Goal: Information Seeking & Learning: Learn about a topic

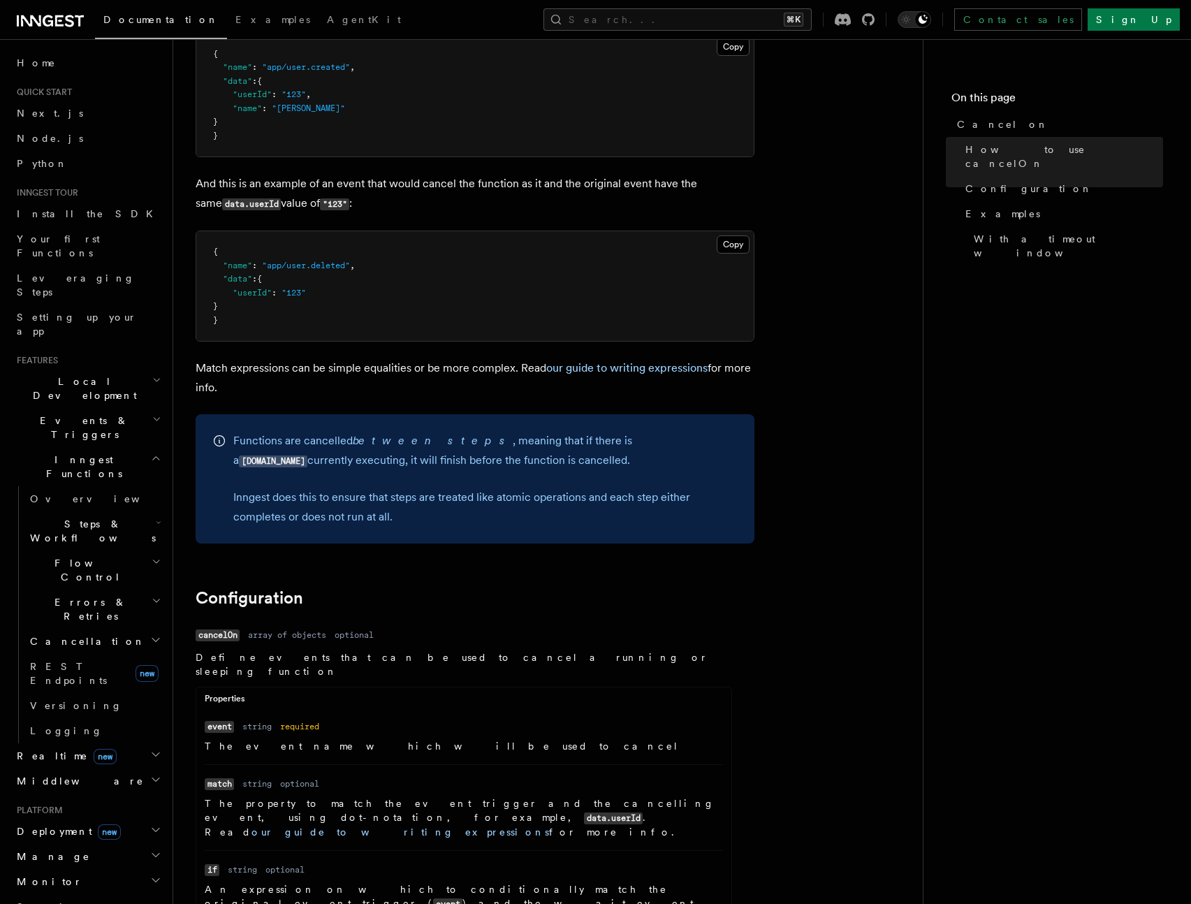
scroll to position [1002, 0]
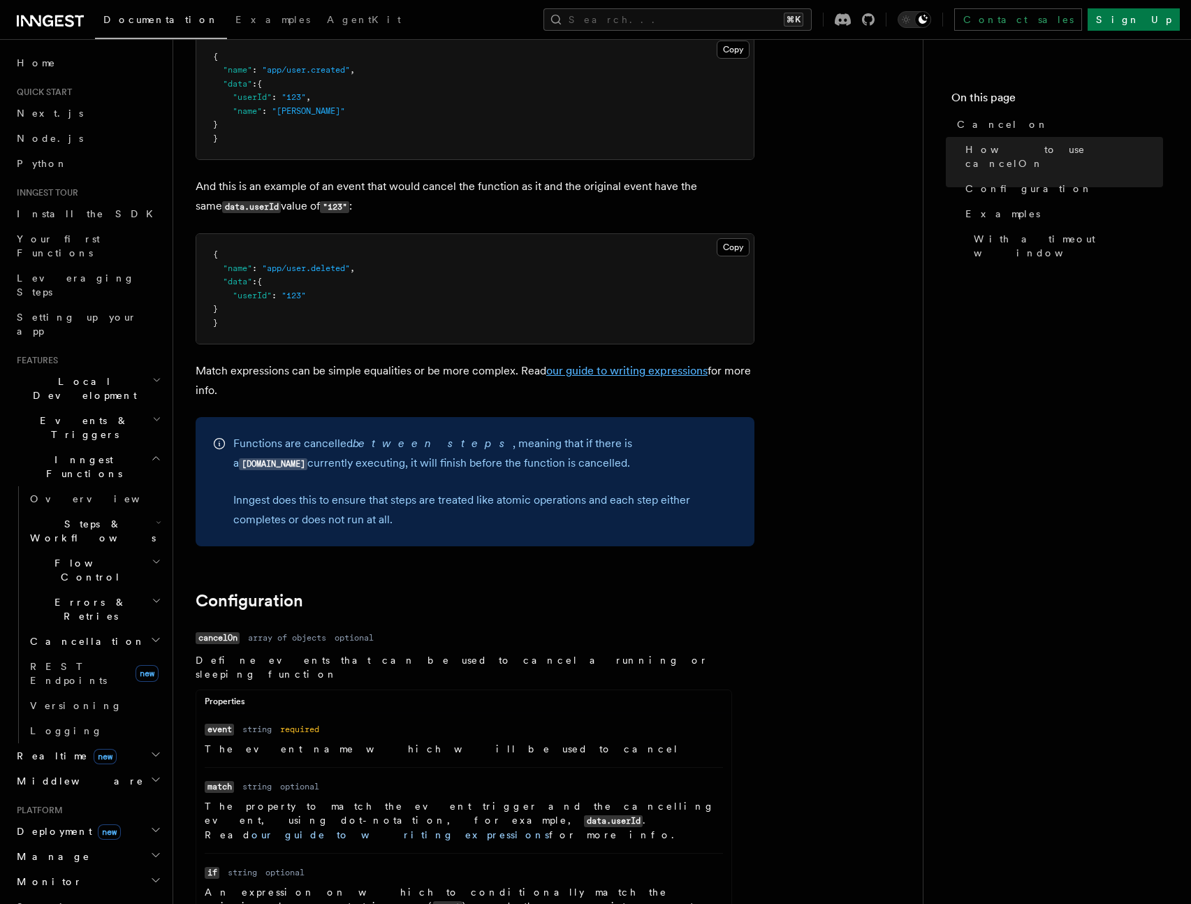
click at [619, 365] on link "our guide to writing expressions" at bounding box center [626, 370] width 161 height 13
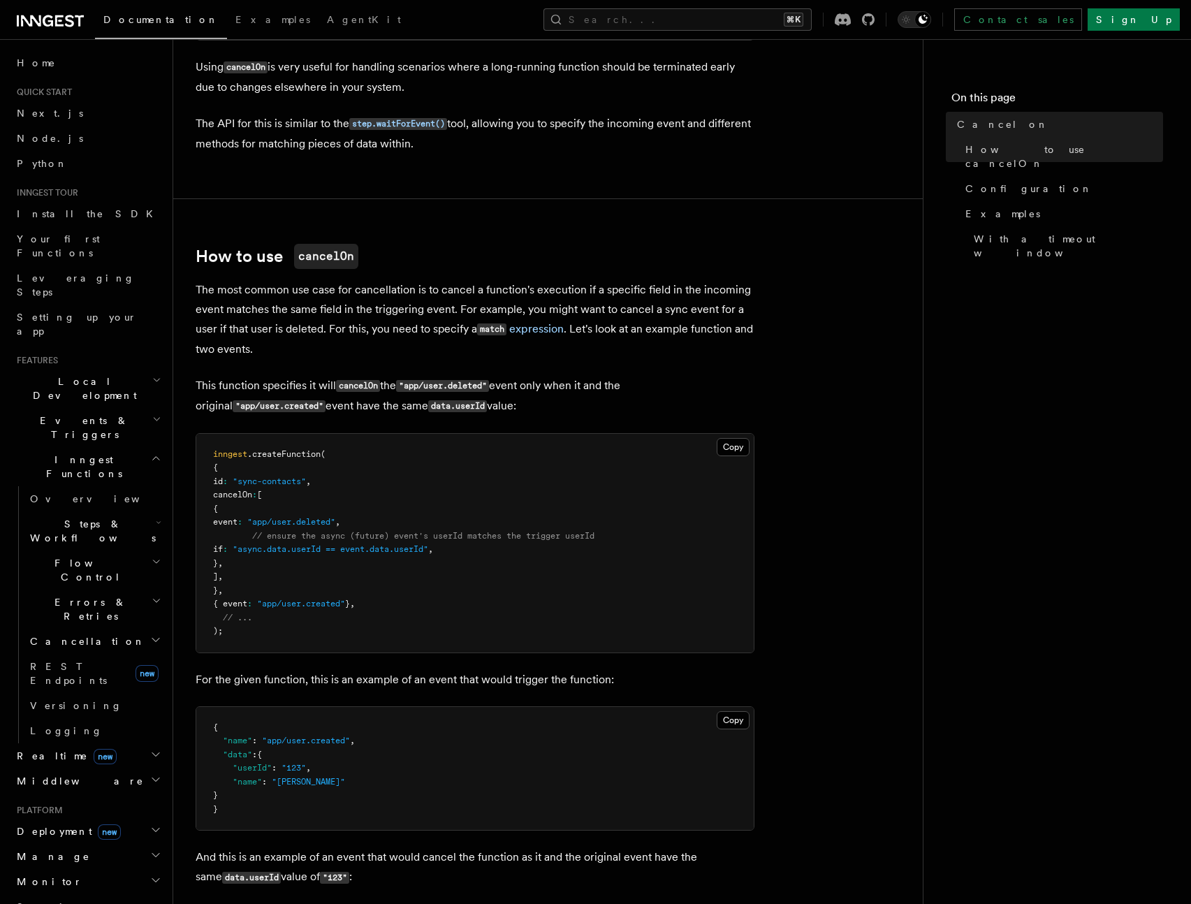
scroll to position [330, 0]
click at [96, 517] on span "Steps & Workflows" at bounding box center [89, 531] width 131 height 28
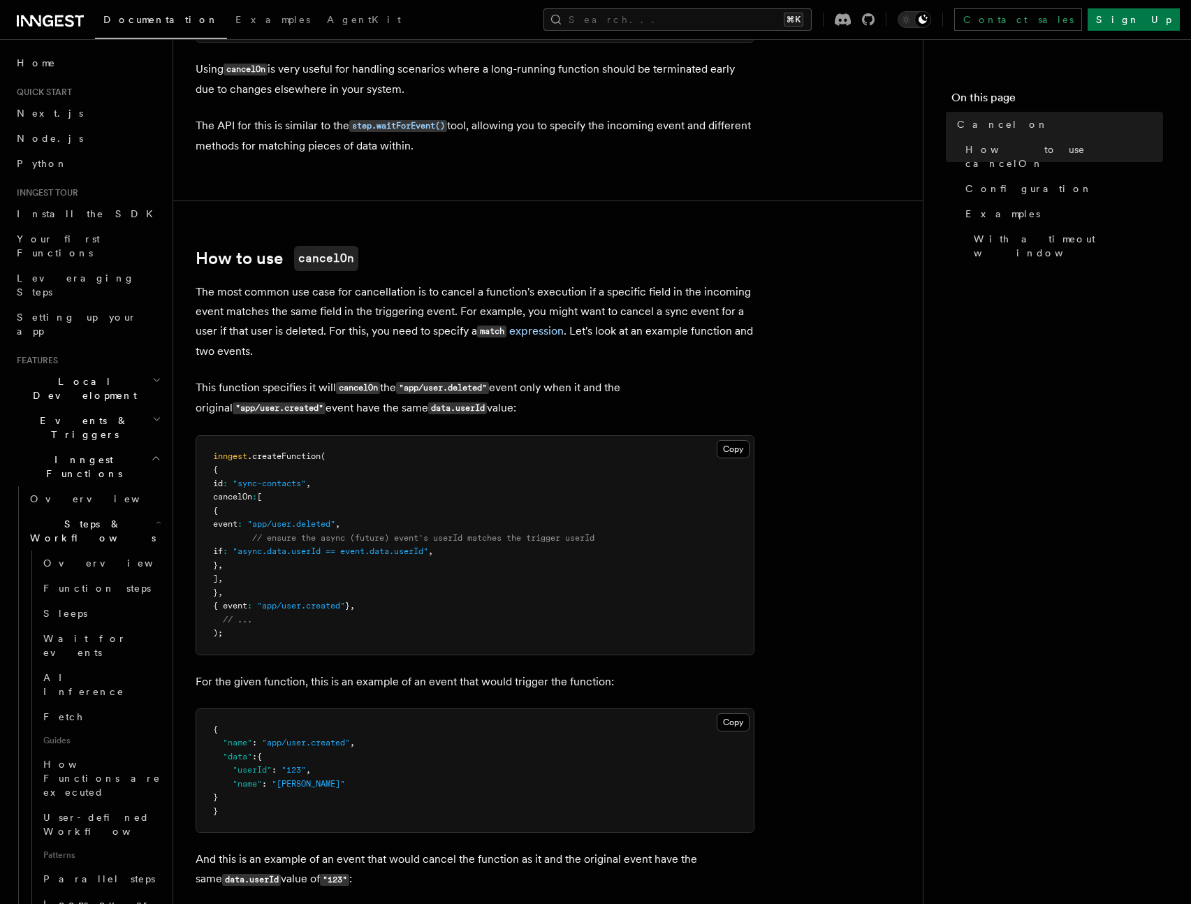
click at [96, 517] on span "Steps & Workflows" at bounding box center [89, 531] width 131 height 28
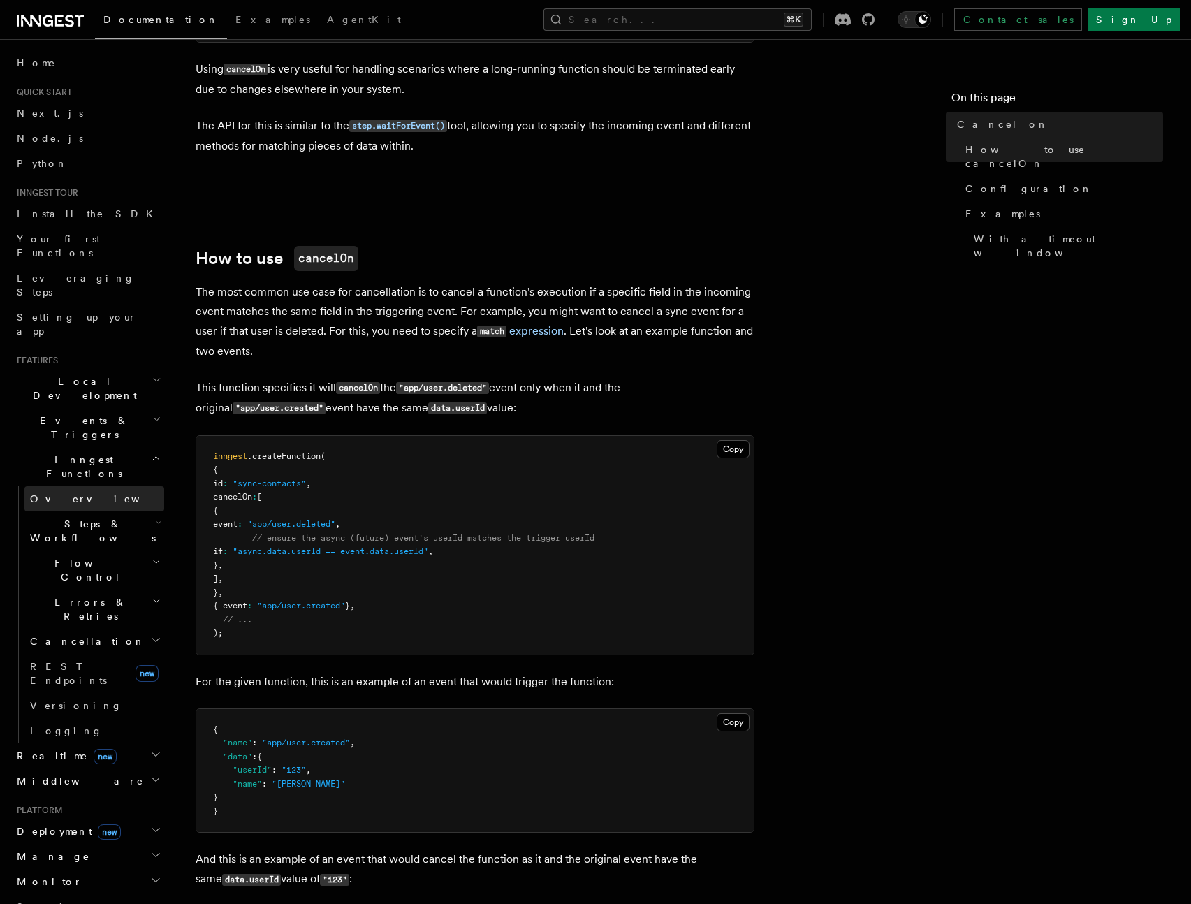
click at [101, 486] on link "Overview" at bounding box center [94, 498] width 140 height 25
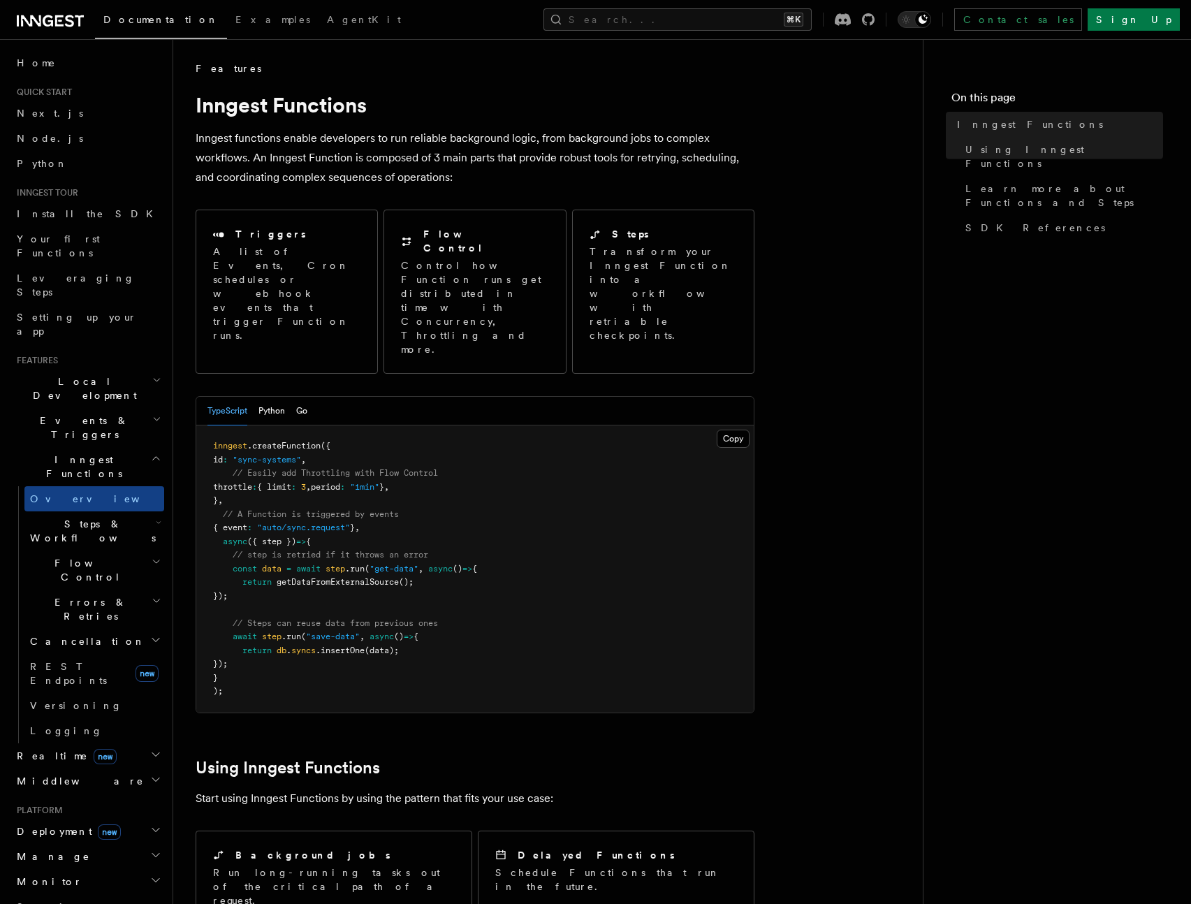
click at [98, 486] on link "Overview" at bounding box center [94, 498] width 140 height 25
click at [80, 408] on h2 "Events & Triggers" at bounding box center [87, 427] width 153 height 39
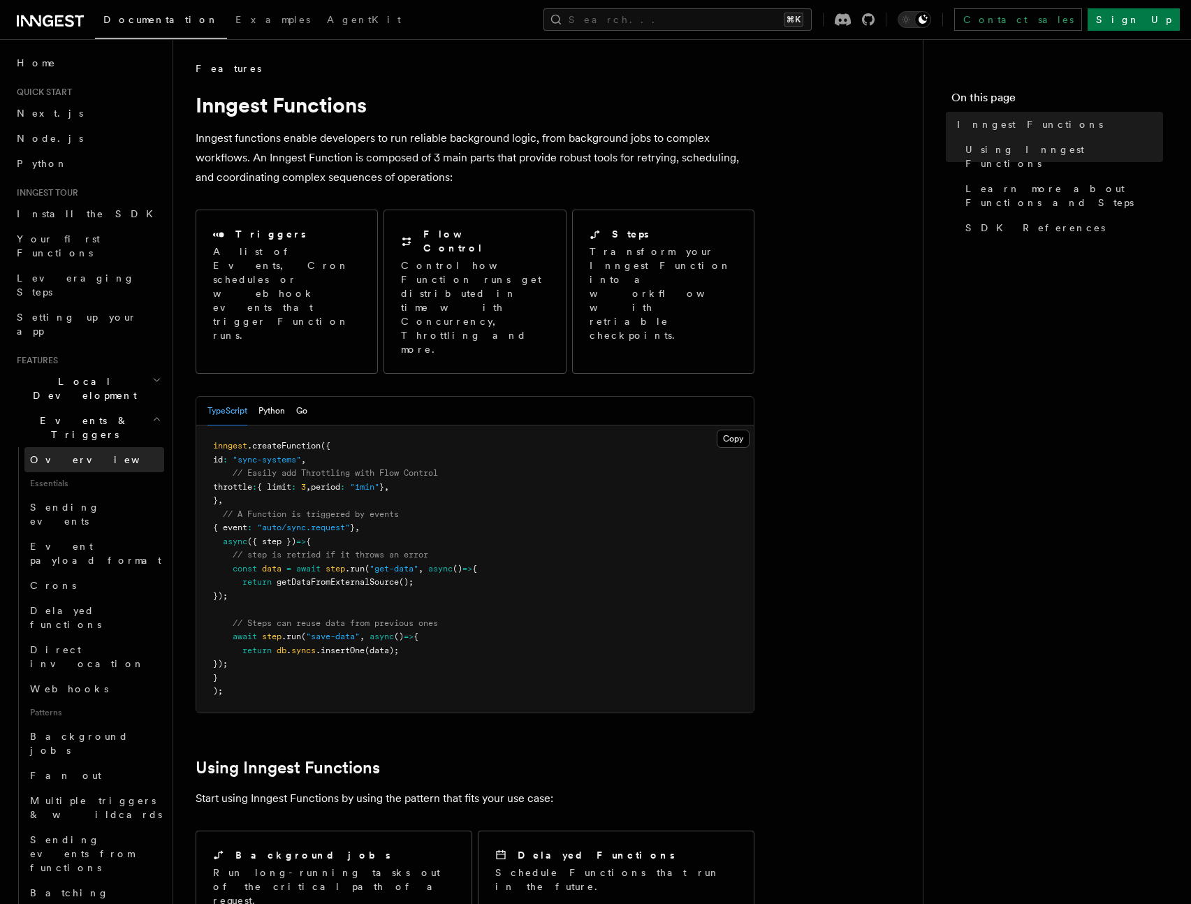
click at [82, 447] on link "Overview" at bounding box center [94, 459] width 140 height 25
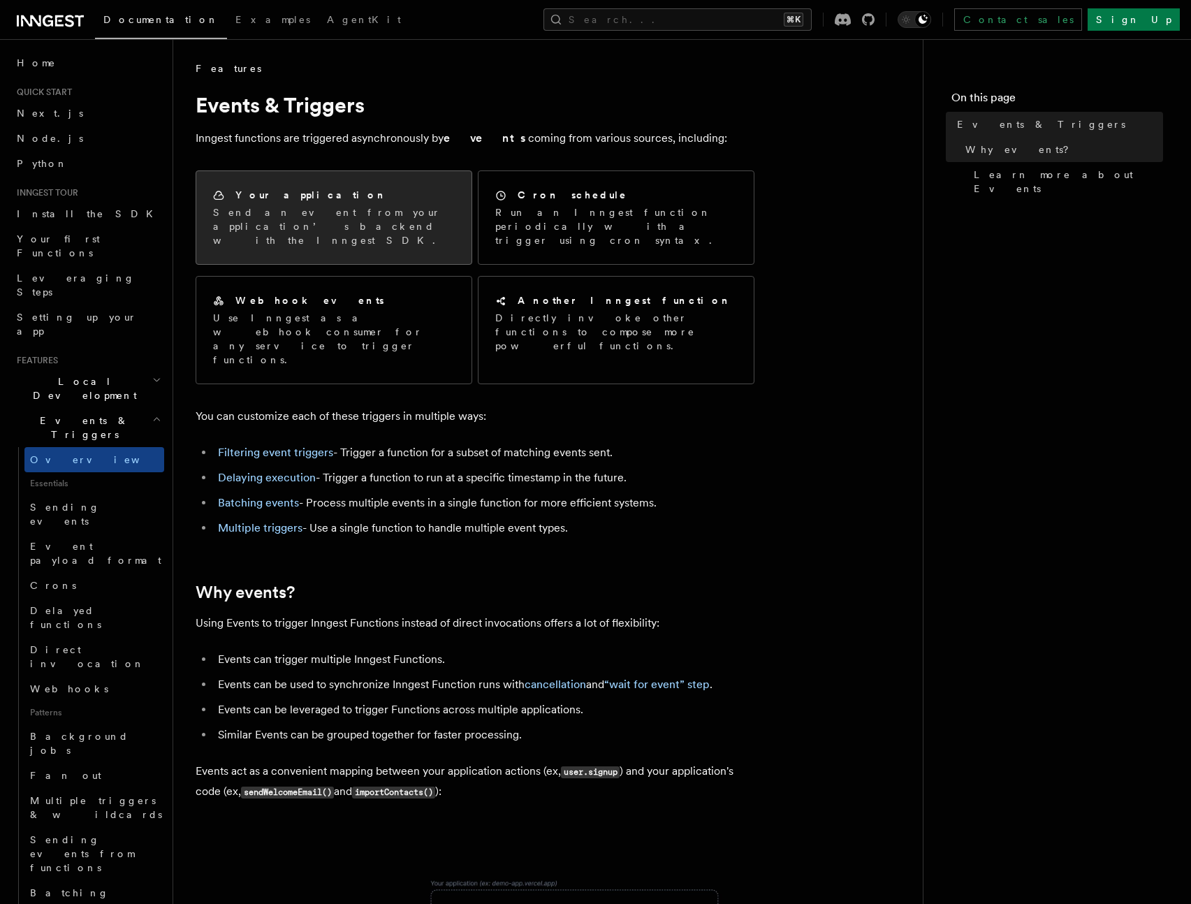
click at [305, 223] on p "Send an event from your application’s backend with the Inngest SDK." at bounding box center [334, 226] width 242 height 42
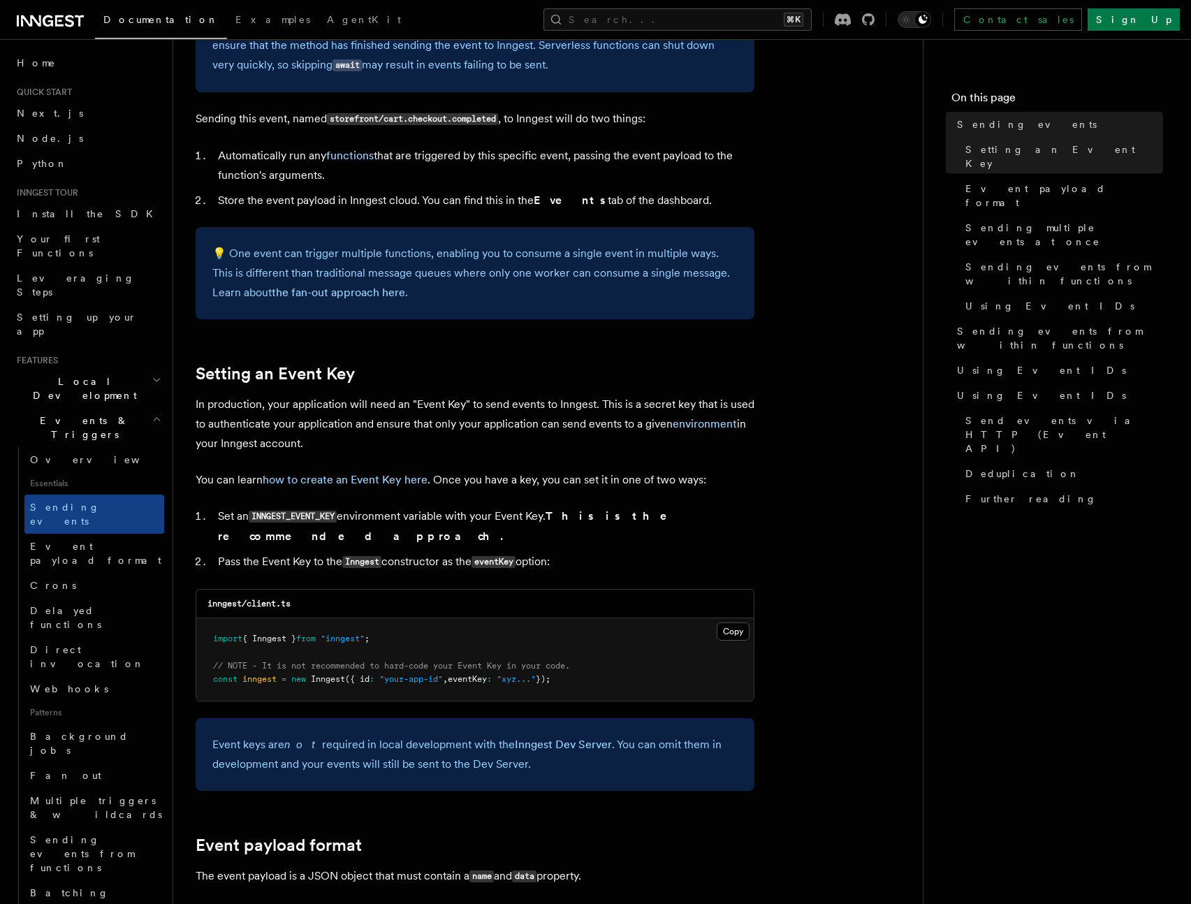
scroll to position [918, 0]
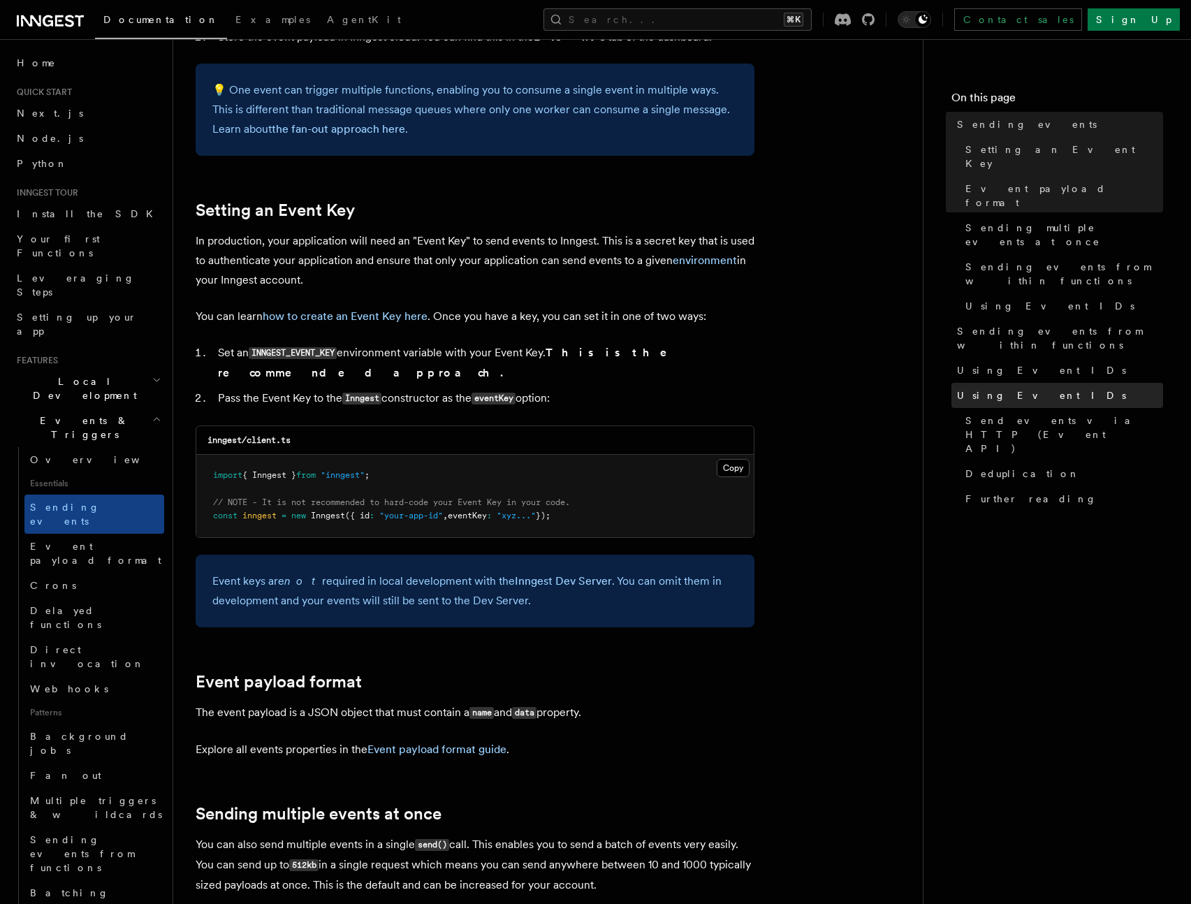
click at [1007, 383] on link "Using Event IDs" at bounding box center [1057, 395] width 212 height 25
click at [1006, 363] on span "Using Event IDs" at bounding box center [1041, 370] width 169 height 14
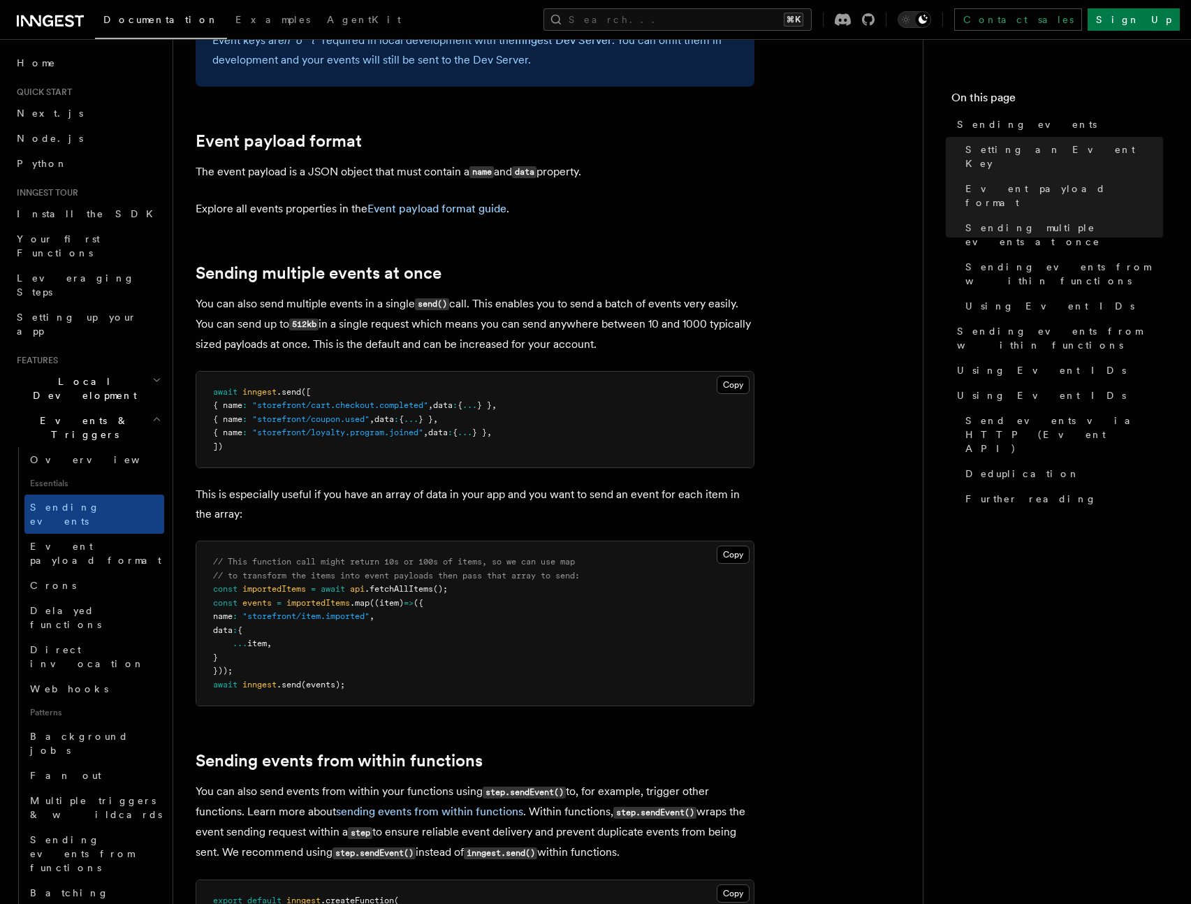
scroll to position [1620, 0]
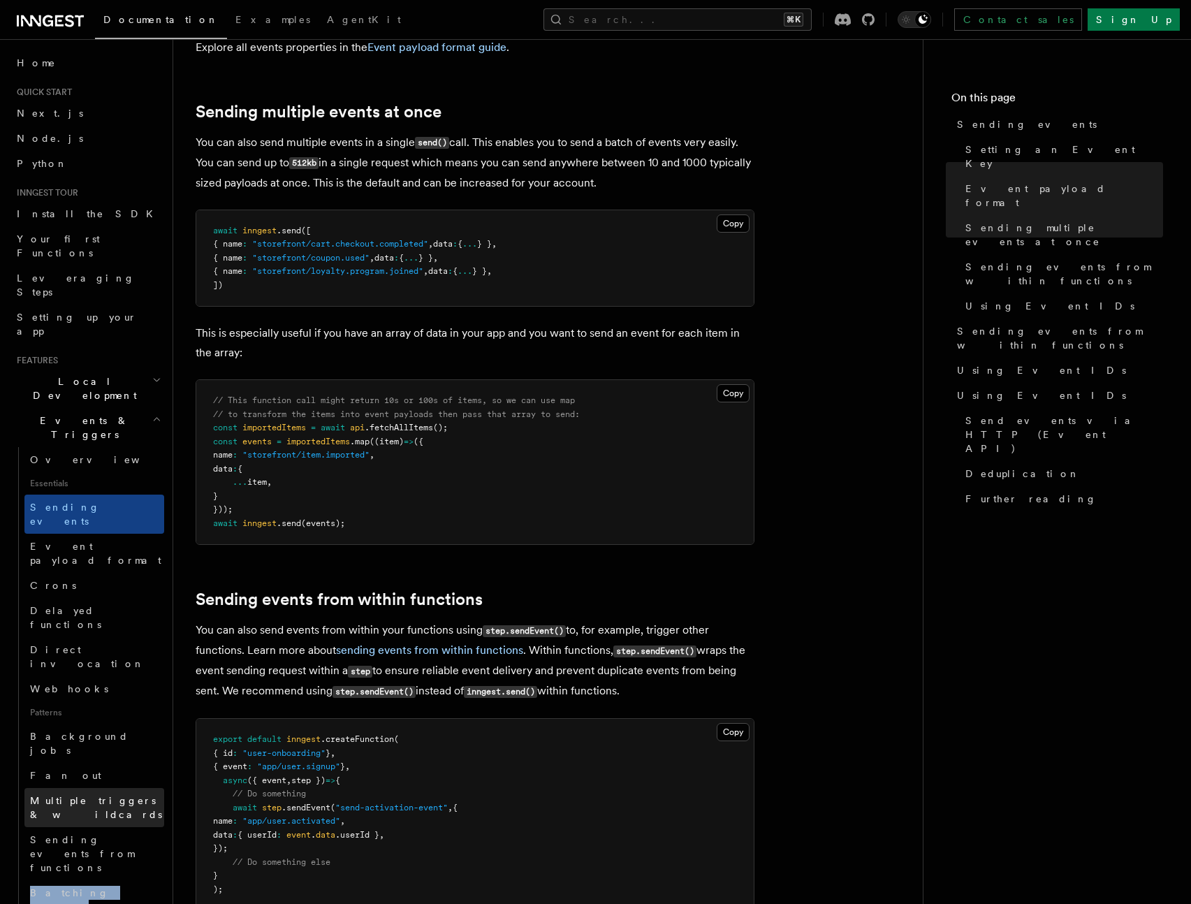
click at [101, 795] on span "Multiple triggers & wildcards" at bounding box center [96, 807] width 132 height 25
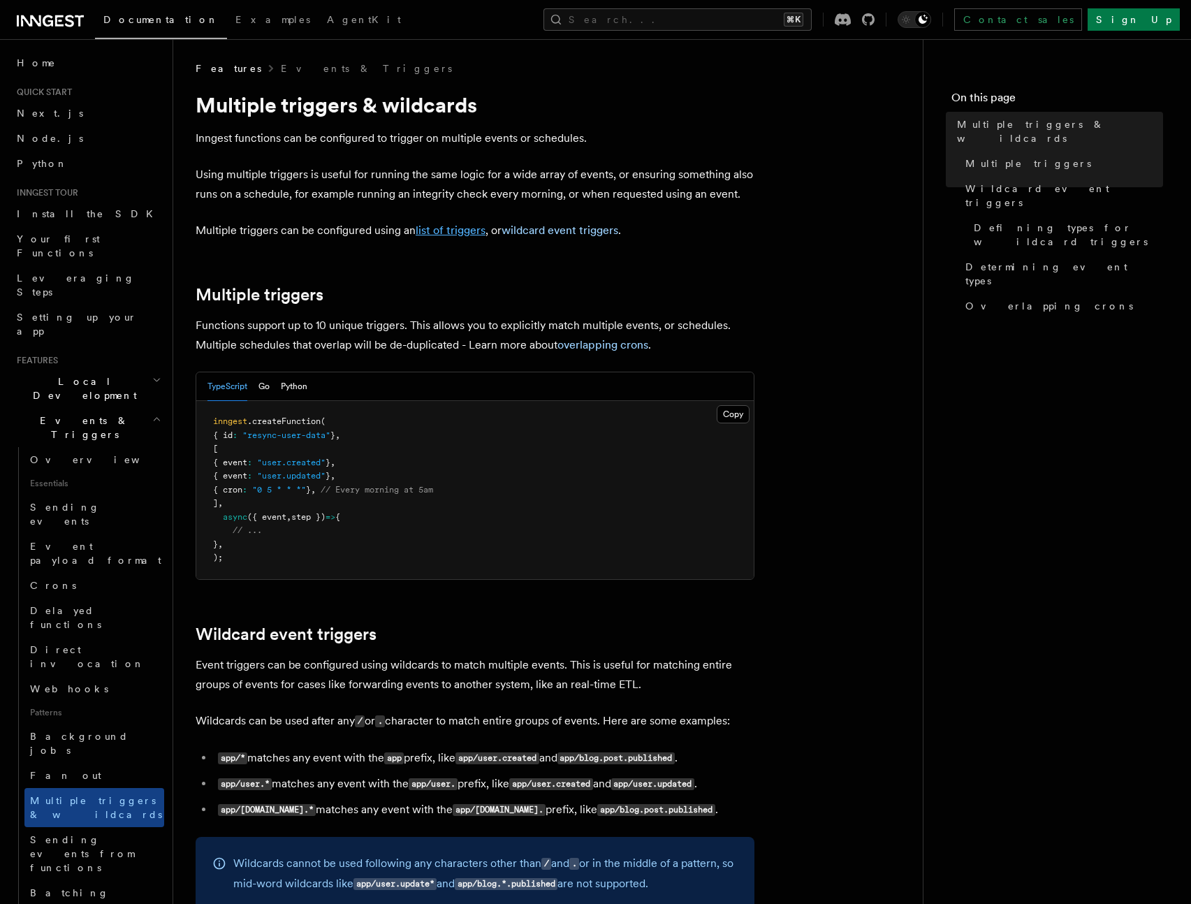
click at [453, 231] on link "list of triggers" at bounding box center [451, 229] width 70 height 13
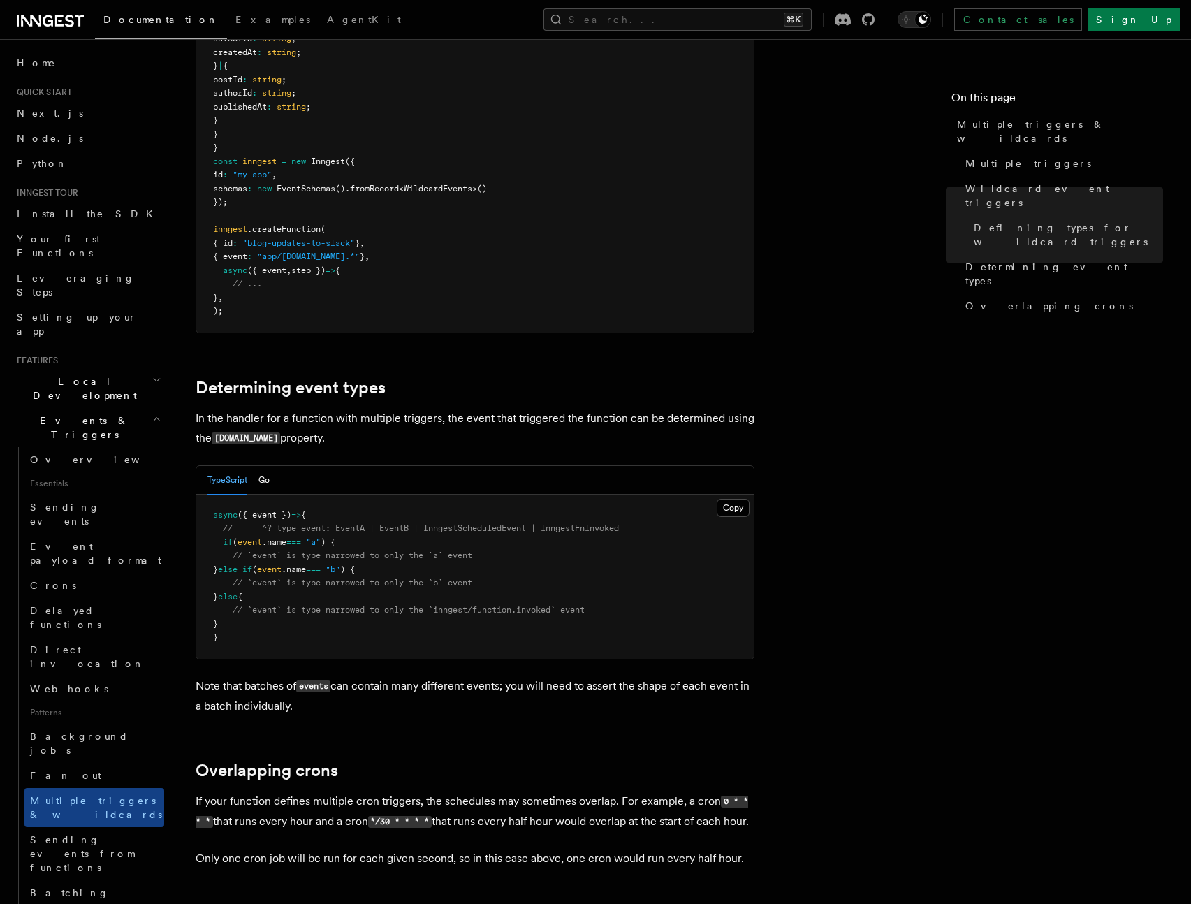
scroll to position [1066, 0]
